Goal: Information Seeking & Learning: Check status

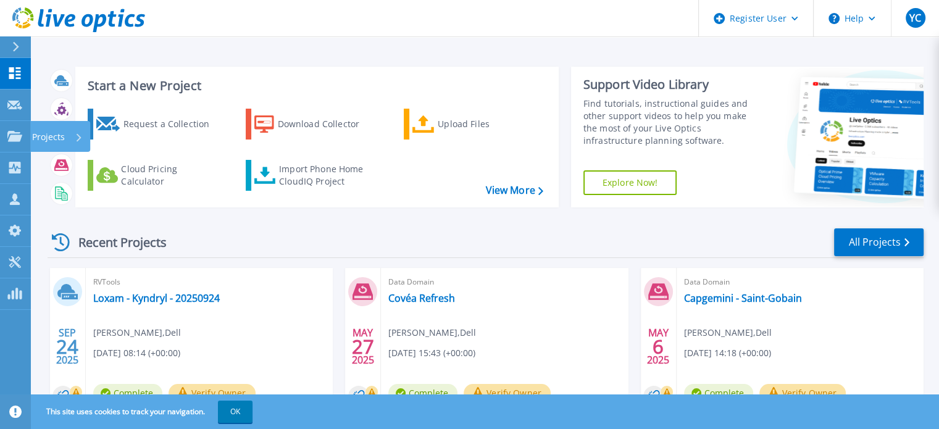
click at [46, 135] on p "Projects" at bounding box center [48, 137] width 33 height 32
click at [46, 135] on div "Start a New Project Request a Collection Download Collector Upload Files Cloud …" at bounding box center [485, 323] width 908 height 647
click at [56, 136] on p "Projects" at bounding box center [48, 137] width 33 height 32
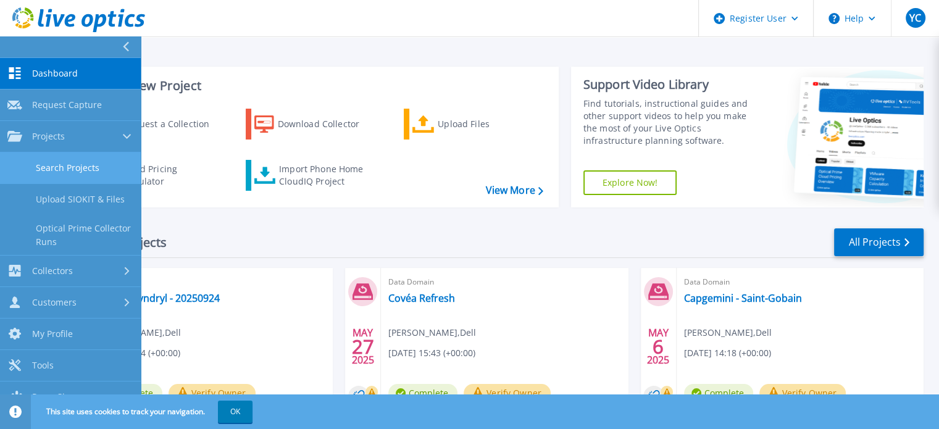
click at [57, 162] on link "Search Projects" at bounding box center [70, 167] width 141 height 31
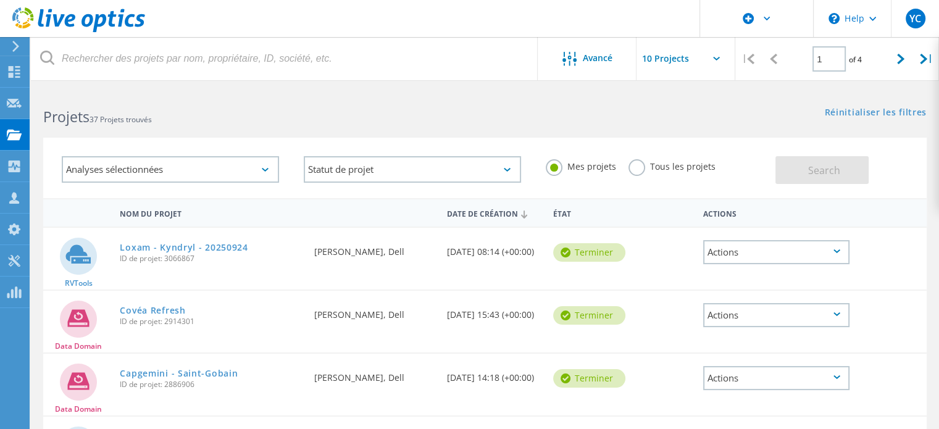
click at [649, 164] on label "Tous les projets" at bounding box center [671, 165] width 87 height 12
click at [0, 0] on input "Tous les projets" at bounding box center [0, 0] width 0 height 0
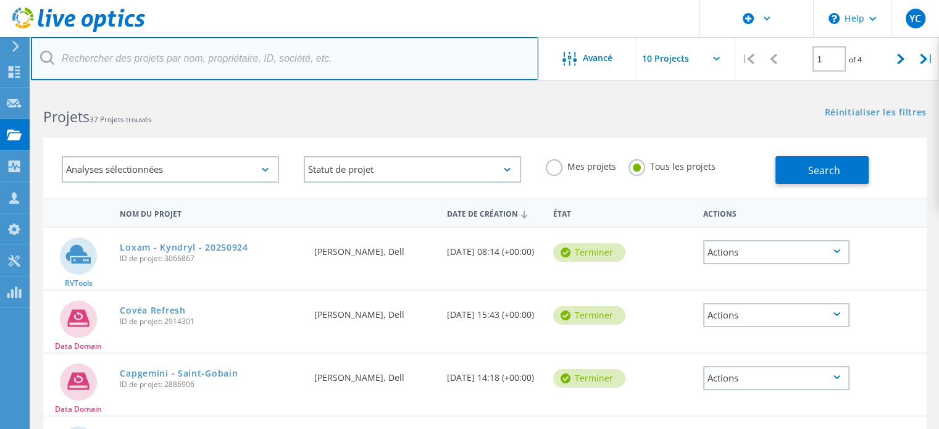
click at [334, 63] on input "text" at bounding box center [284, 58] width 507 height 43
type input "staubli"
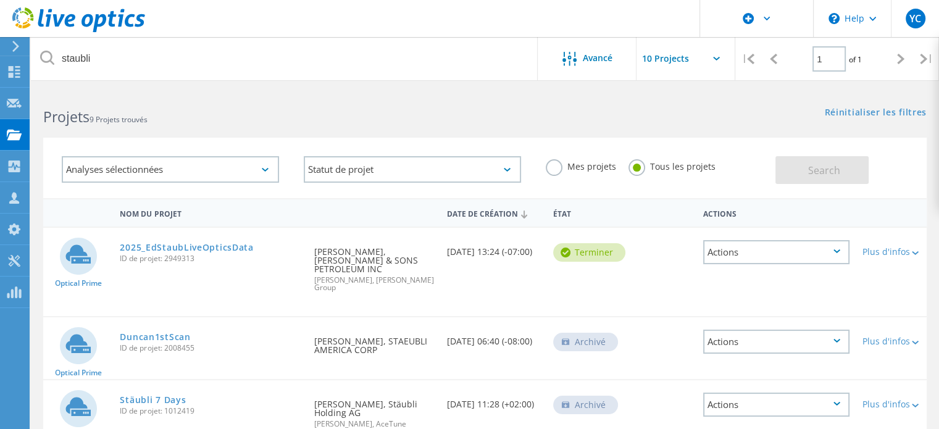
click at [269, 118] on h2 "Projets 9 Projets trouvés" at bounding box center [257, 117] width 429 height 20
click at [575, 56] on icon at bounding box center [569, 59] width 14 height 14
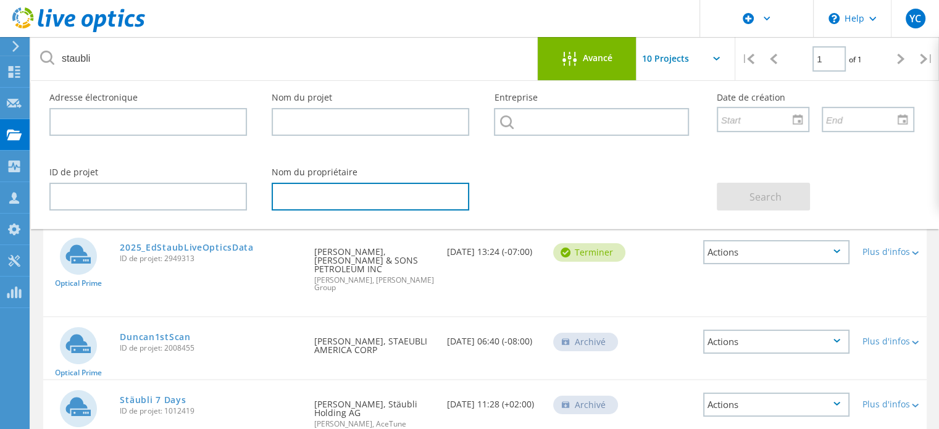
click at [349, 202] on input "text" at bounding box center [370, 197] width 197 height 28
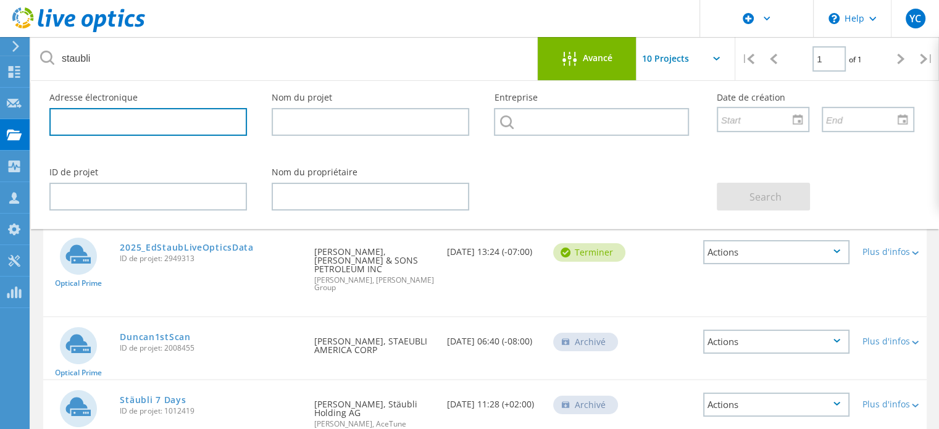
click at [197, 120] on input "text" at bounding box center [147, 122] width 197 height 28
paste input "maxime.larger@dell.com"
type input "maxime.larger@dell.com"
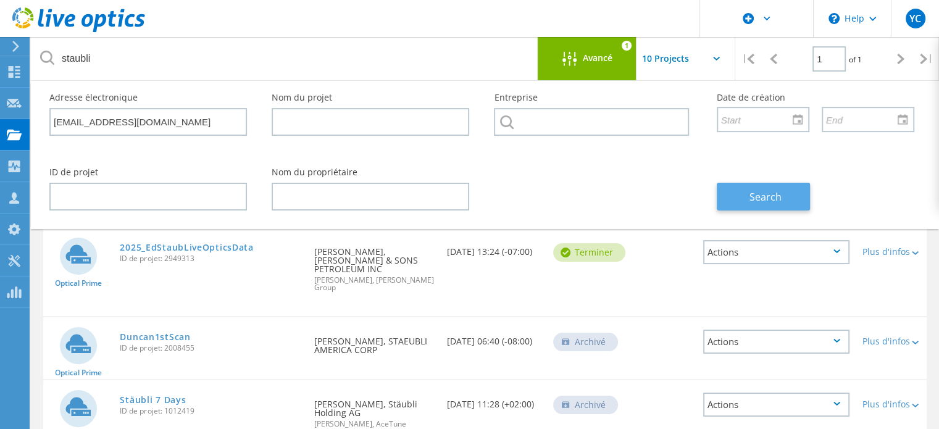
click at [739, 191] on button "Search" at bounding box center [762, 197] width 93 height 28
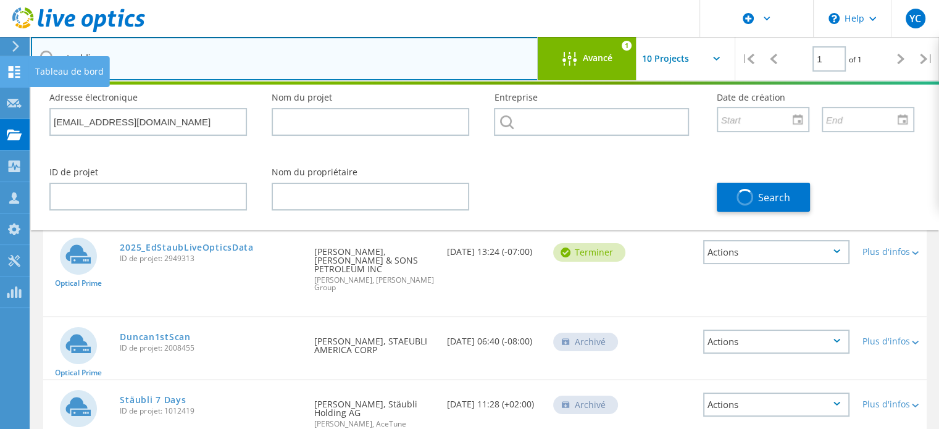
drag, startPoint x: 128, startPoint y: 61, endPoint x: 12, endPoint y: 61, distance: 116.6
drag, startPoint x: 101, startPoint y: 54, endPoint x: 22, endPoint y: 50, distance: 79.7
type input "staub"
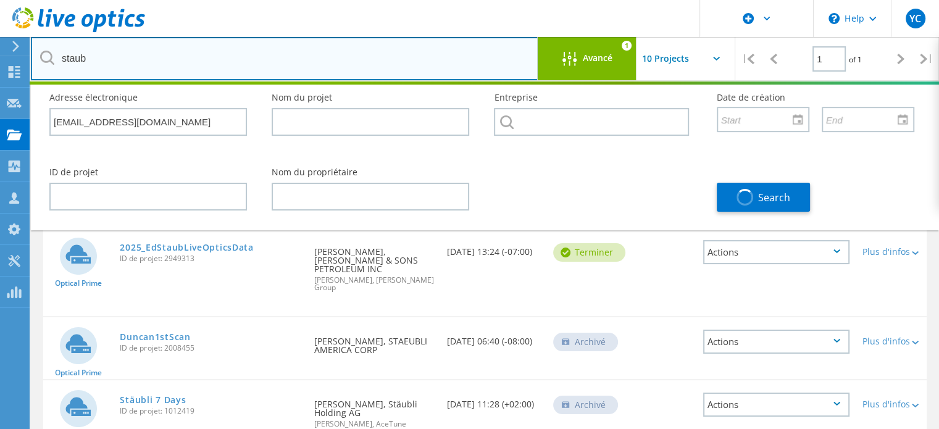
drag, startPoint x: 99, startPoint y: 56, endPoint x: 51, endPoint y: 52, distance: 48.3
click at [51, 52] on div "staub" at bounding box center [284, 58] width 507 height 43
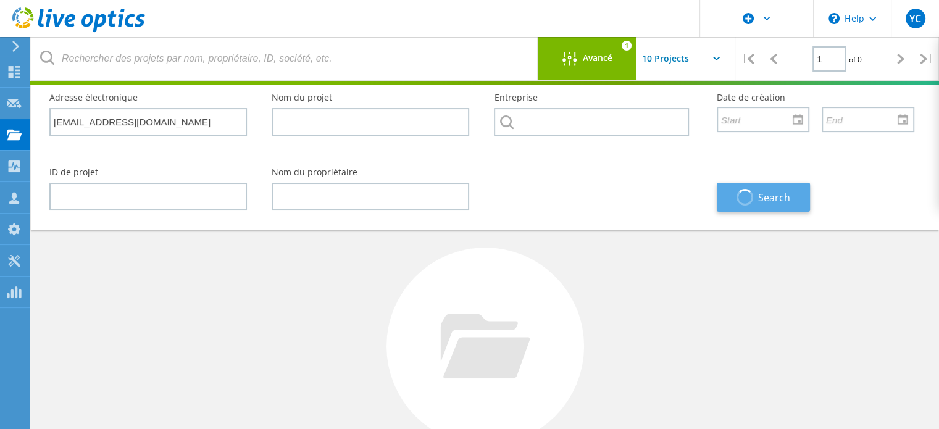
click at [747, 201] on span "button" at bounding box center [744, 197] width 23 height 23
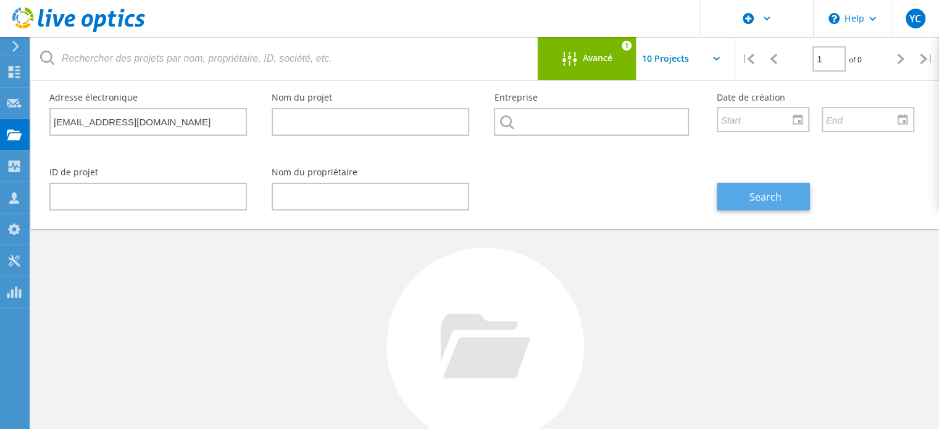
click at [753, 196] on span "Search" at bounding box center [765, 197] width 32 height 14
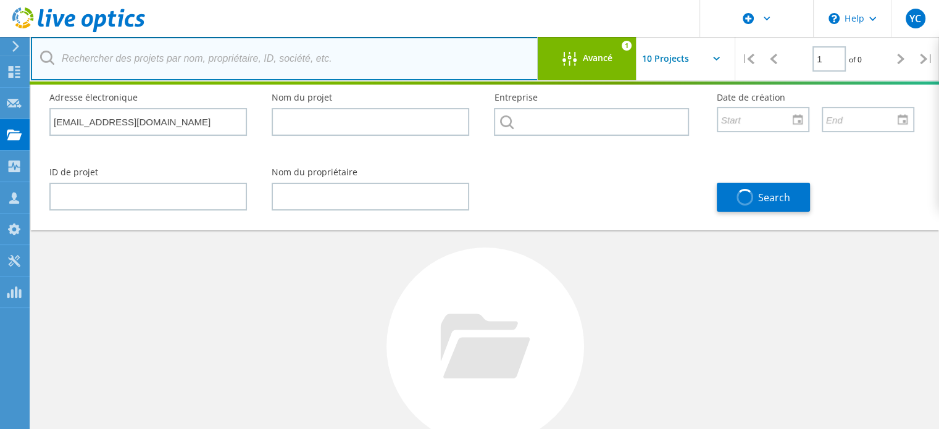
click at [209, 60] on input "text" at bounding box center [284, 58] width 507 height 43
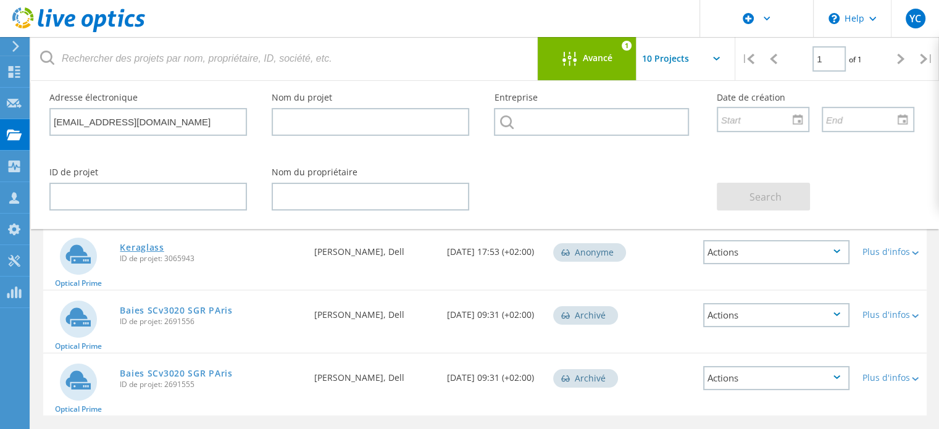
click at [147, 245] on link "Keraglass" at bounding box center [142, 247] width 44 height 9
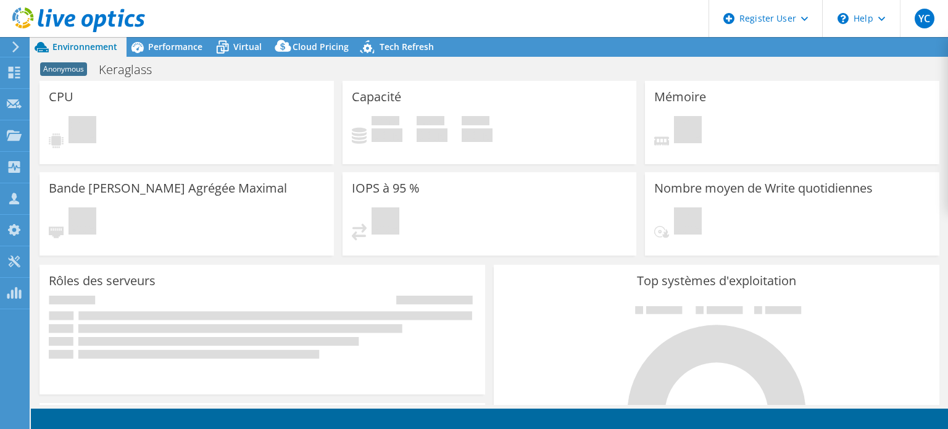
select select "EUFrankfurt"
select select "EUR"
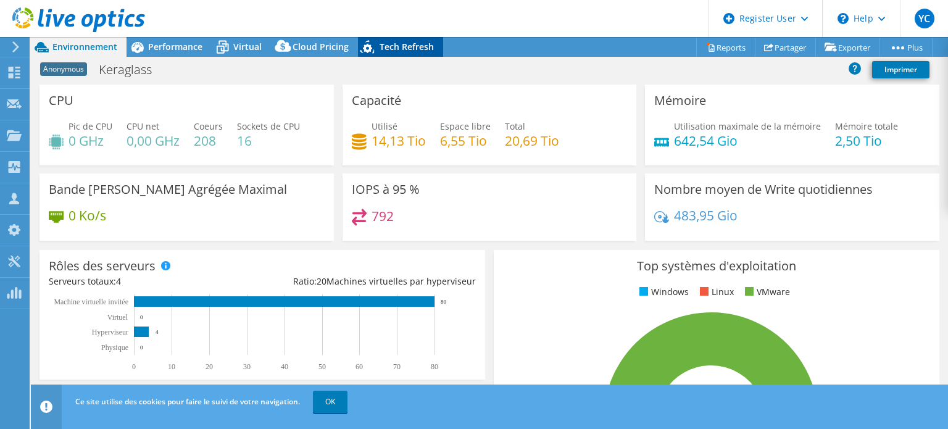
click at [393, 39] on div "Tech Refresh" at bounding box center [400, 47] width 85 height 20
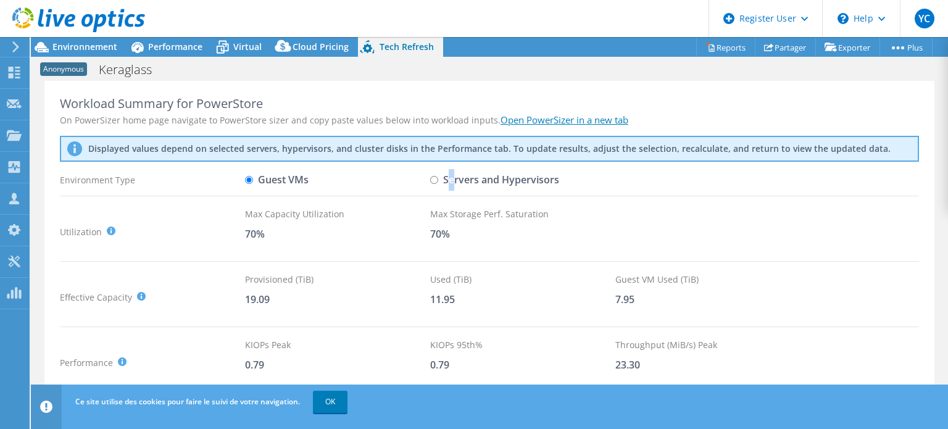
click at [452, 183] on label "Servers and Hypervisors" at bounding box center [494, 180] width 129 height 22
click at [432, 180] on input "Servers and Hypervisors" at bounding box center [434, 180] width 8 height 8
radio input "true"
radio input "false"
click at [296, 47] on span "Cloud Pricing" at bounding box center [320, 47] width 56 height 12
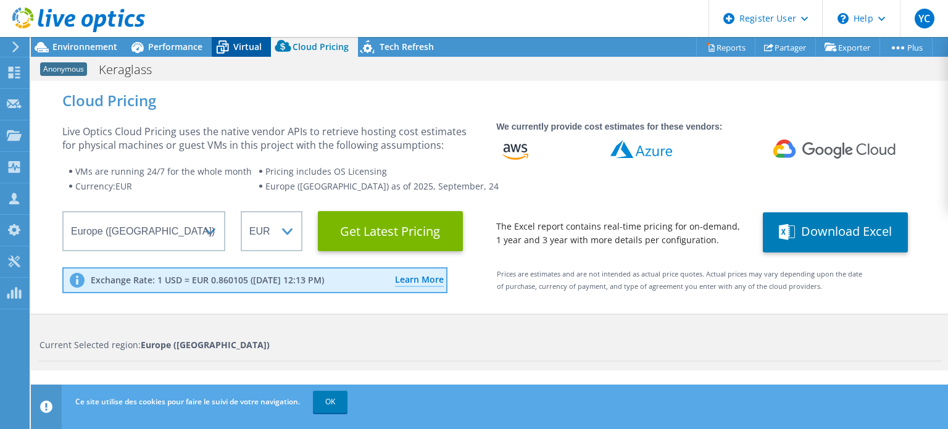
click at [237, 46] on span "Virtual" at bounding box center [247, 47] width 28 height 12
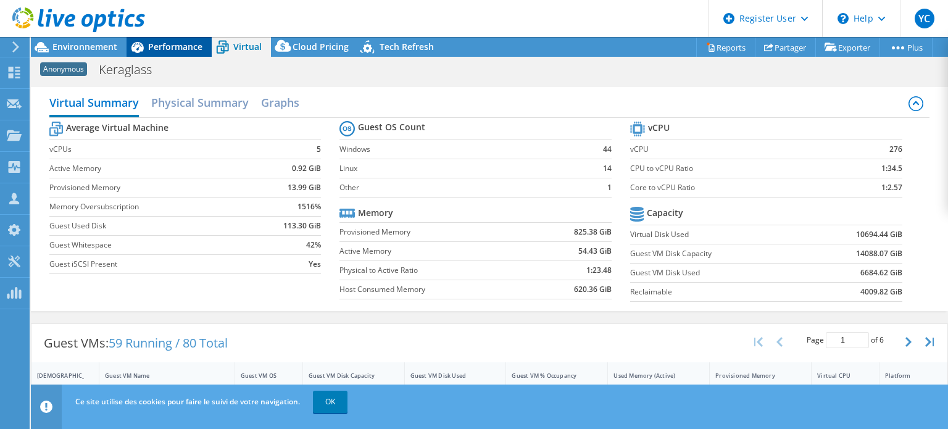
click at [180, 45] on span "Performance" at bounding box center [175, 47] width 54 height 12
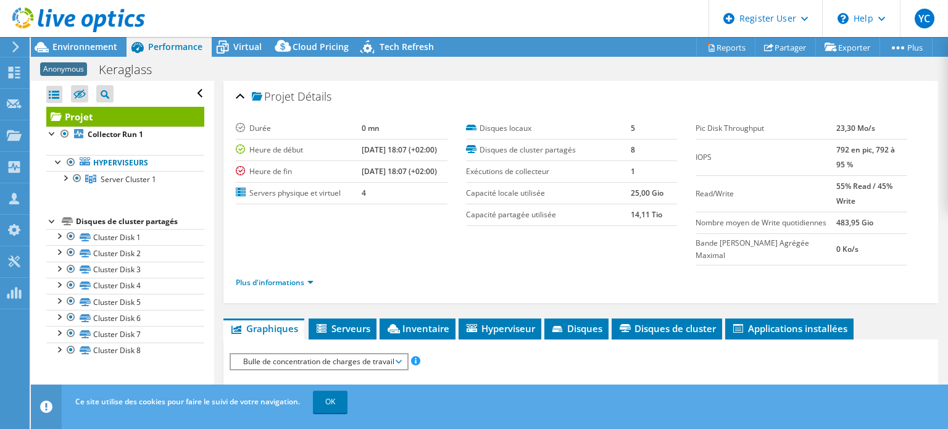
drag, startPoint x: 348, startPoint y: 170, endPoint x: 441, endPoint y: 170, distance: 92.6
click at [441, 170] on tr "Heure de fin 09/17/2025, 18:07 (+02:00)" at bounding box center [342, 171] width 212 height 22
click at [420, 109] on div "Projet Détails" at bounding box center [581, 97] width 690 height 27
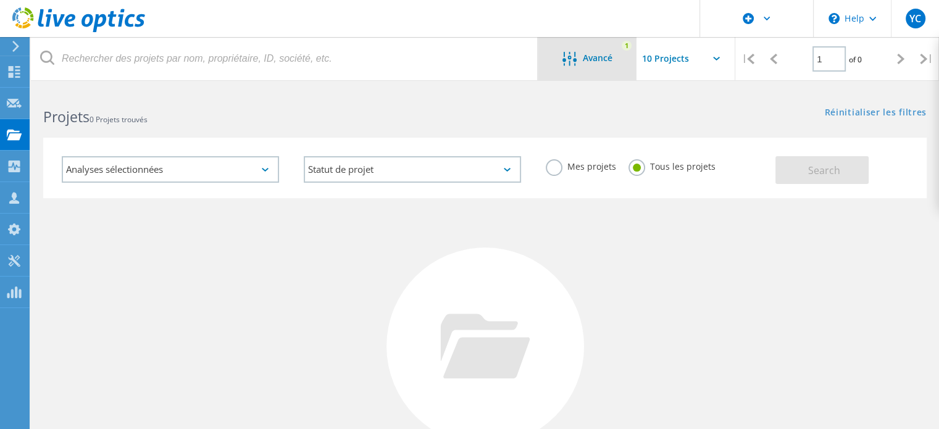
click at [573, 63] on icon at bounding box center [569, 59] width 14 height 14
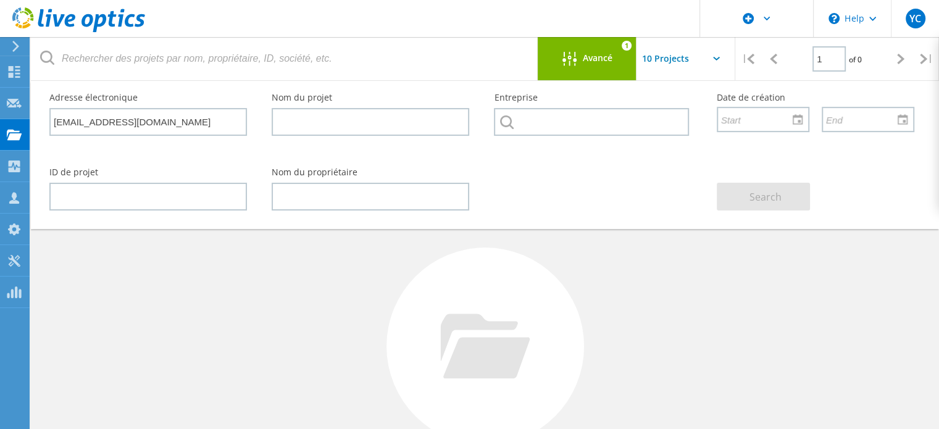
click at [176, 139] on div "Adresse électronique maxime.larger@dell.com" at bounding box center [148, 114] width 222 height 67
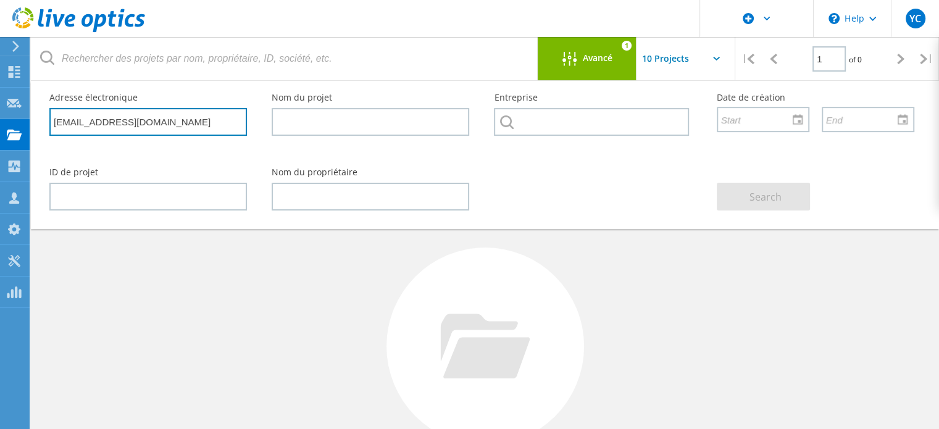
click at [175, 121] on input "maxime.larger@dell.com" at bounding box center [147, 122] width 197 height 28
drag, startPoint x: 199, startPoint y: 134, endPoint x: 0, endPoint y: 134, distance: 199.3
click at [0, 134] on div "\n Help Explore Helpful Articles Contact Support YC Utilisateur Dell Yannick Co…" at bounding box center [469, 328] width 939 height 479
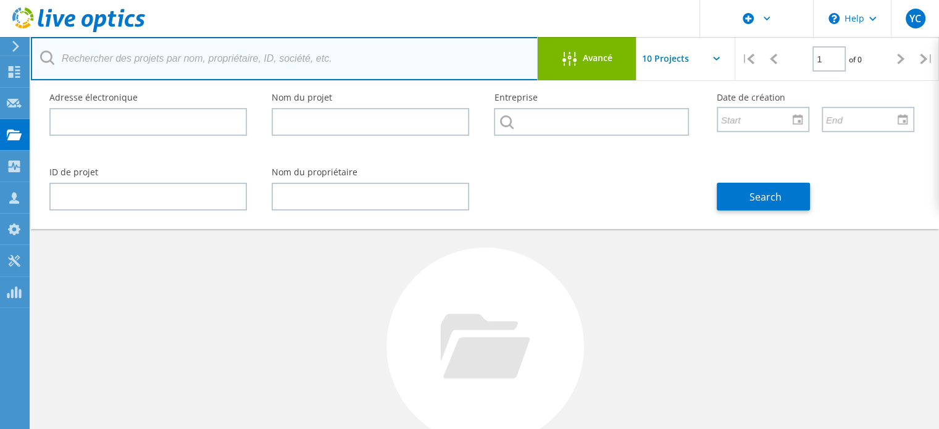
click at [169, 68] on input "text" at bounding box center [284, 58] width 507 height 43
paste input "maxime.larger@dell.com"
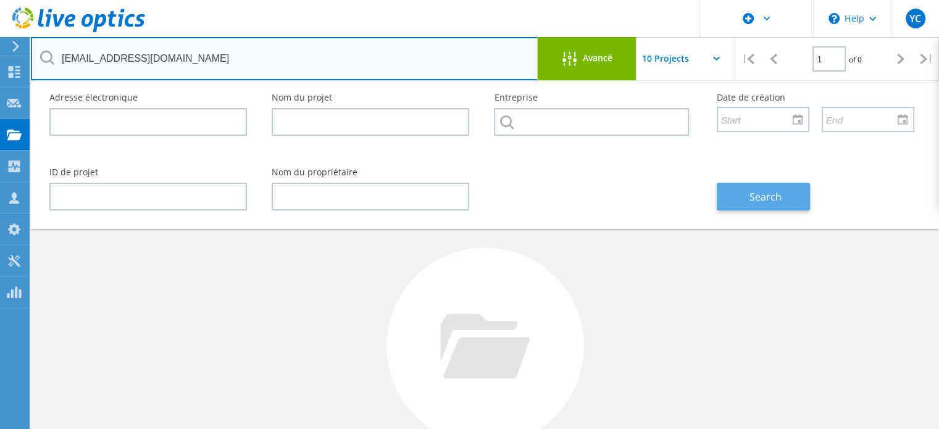
type input "maxime.larger@dell.com"
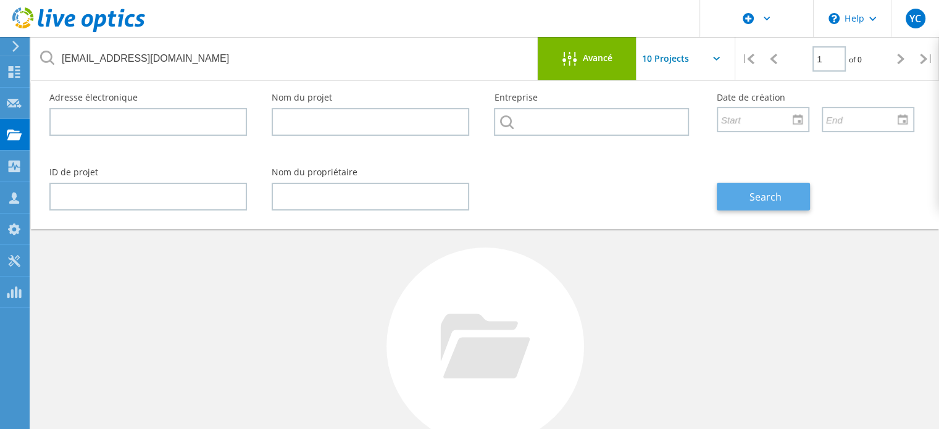
click at [756, 203] on button "Search" at bounding box center [762, 197] width 93 height 28
click at [348, 274] on div "Aucun projet trouvé Essayez d'affiner votre recherche." at bounding box center [484, 357] width 883 height 319
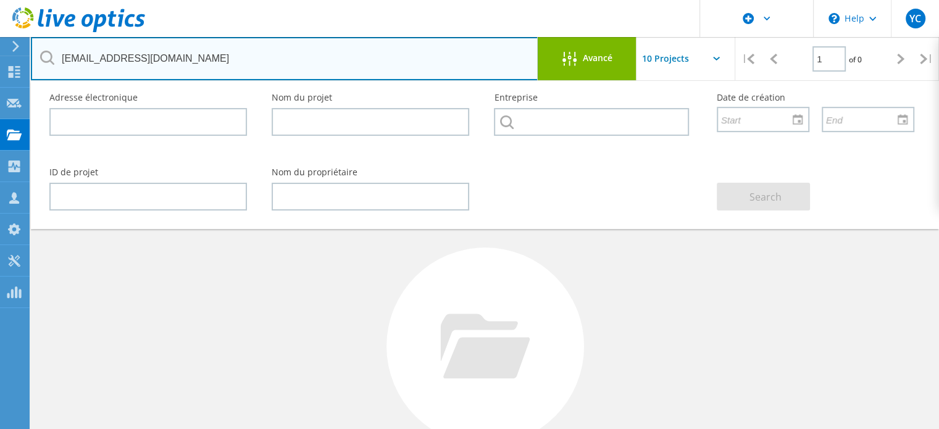
drag, startPoint x: 216, startPoint y: 59, endPoint x: 35, endPoint y: 56, distance: 181.4
click at [35, 56] on input "maxime.larger@dell.com" at bounding box center [284, 58] width 507 height 43
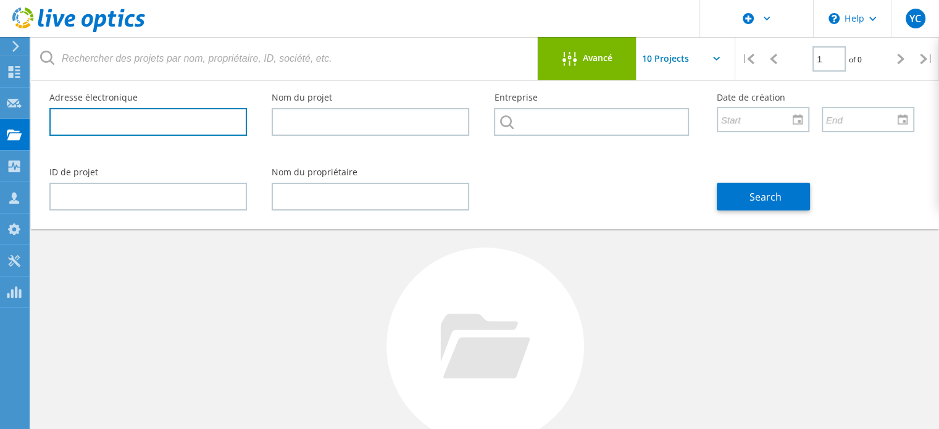
click at [193, 122] on input "text" at bounding box center [147, 122] width 197 height 28
paste input "maxime.larger@dell.com"
type input "maxime.larger@dell.com"
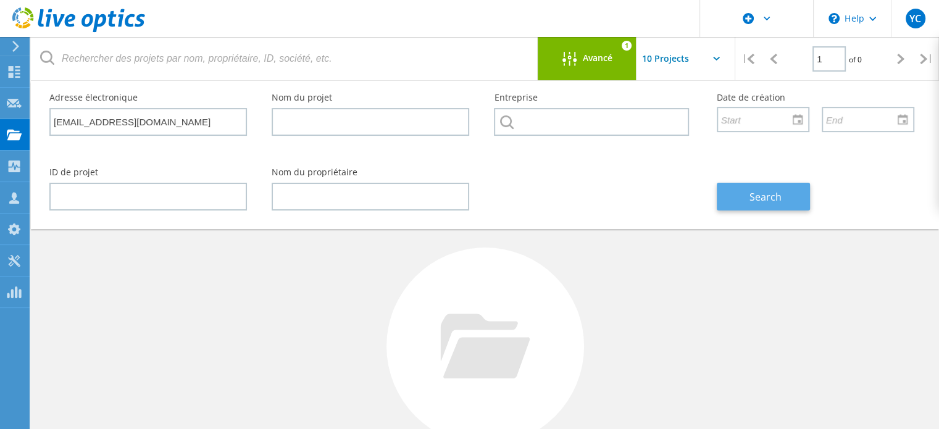
click at [779, 194] on span "Search" at bounding box center [765, 197] width 32 height 14
click at [399, 313] on div at bounding box center [484, 345] width 197 height 197
click at [717, 59] on icon at bounding box center [716, 59] width 7 height 4
click at [715, 59] on icon at bounding box center [716, 59] width 7 height 4
click at [721, 56] on input "text" at bounding box center [697, 58] width 123 height 43
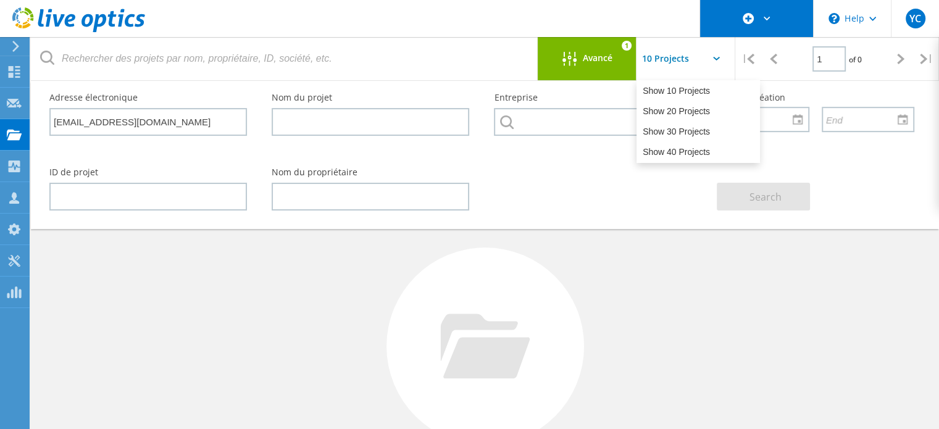
click at [768, 25] on div at bounding box center [756, 18] width 113 height 37
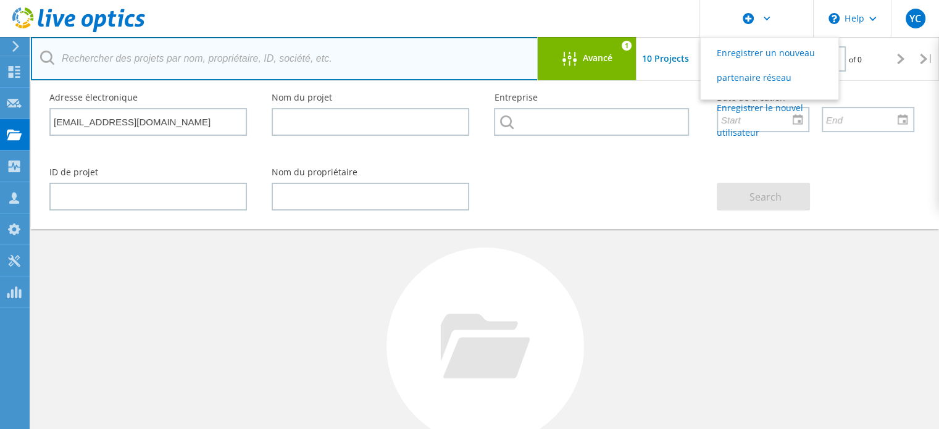
click at [454, 63] on input "text" at bounding box center [284, 58] width 507 height 43
